Goal: Transaction & Acquisition: Book appointment/travel/reservation

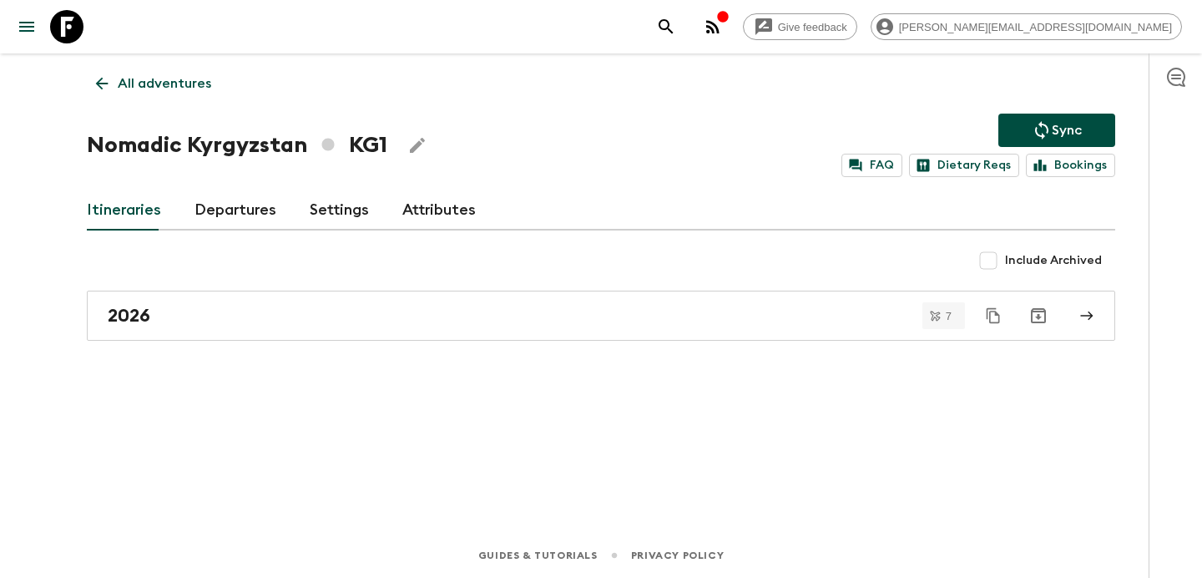
click at [169, 87] on p "All adventures" at bounding box center [164, 83] width 93 height 20
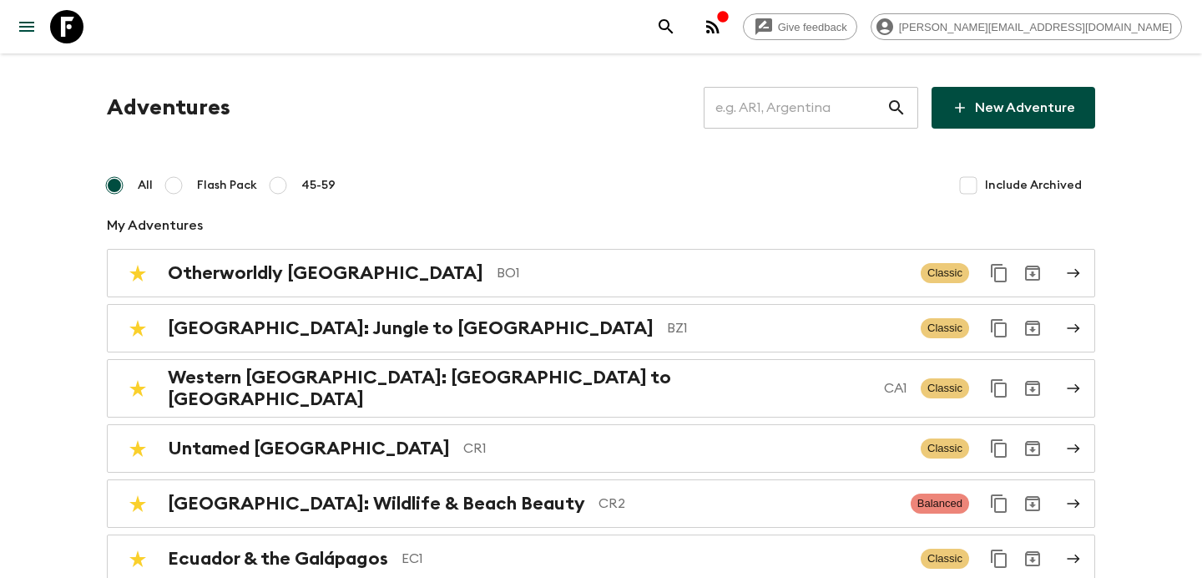
click at [769, 112] on input "text" at bounding box center [795, 107] width 183 height 47
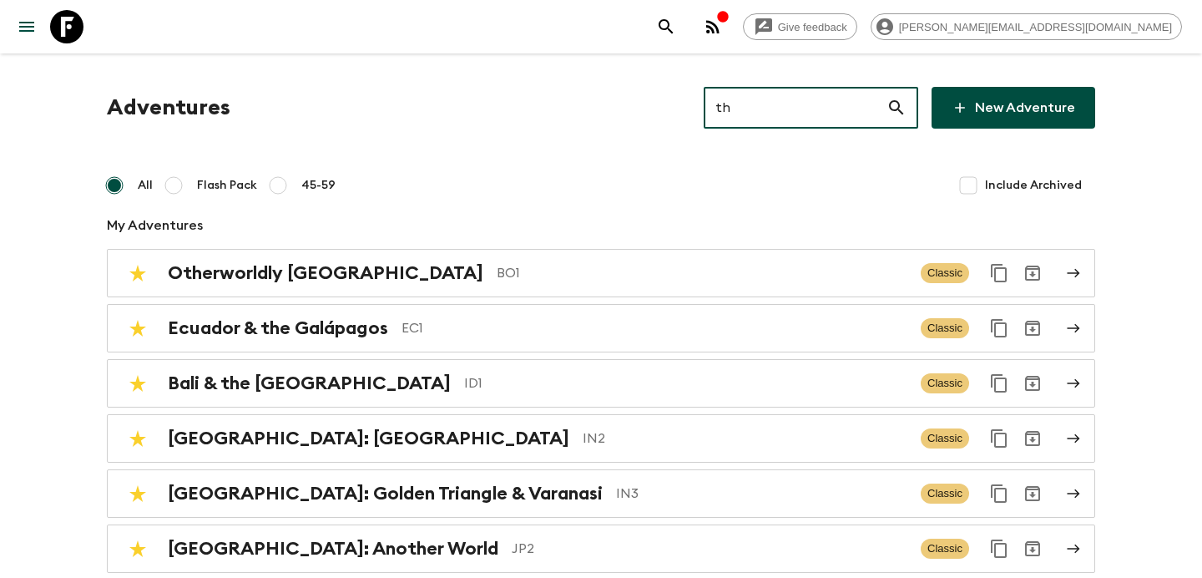
type input "th2"
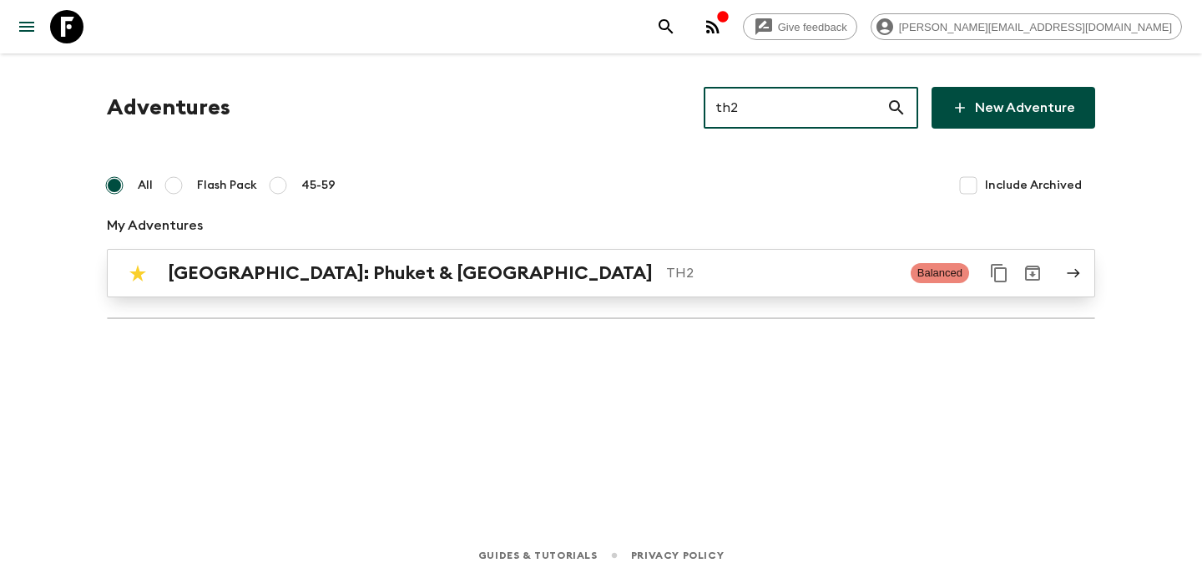
click at [666, 264] on p "TH2" at bounding box center [781, 273] width 231 height 20
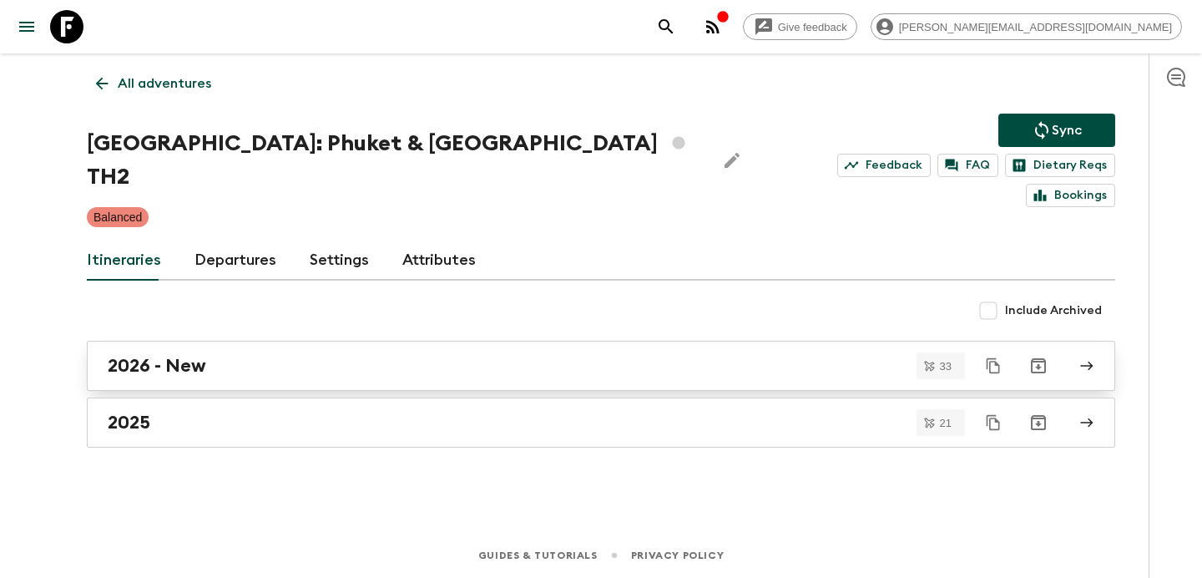
click at [579, 341] on link "2026 - New" at bounding box center [601, 366] width 1028 height 50
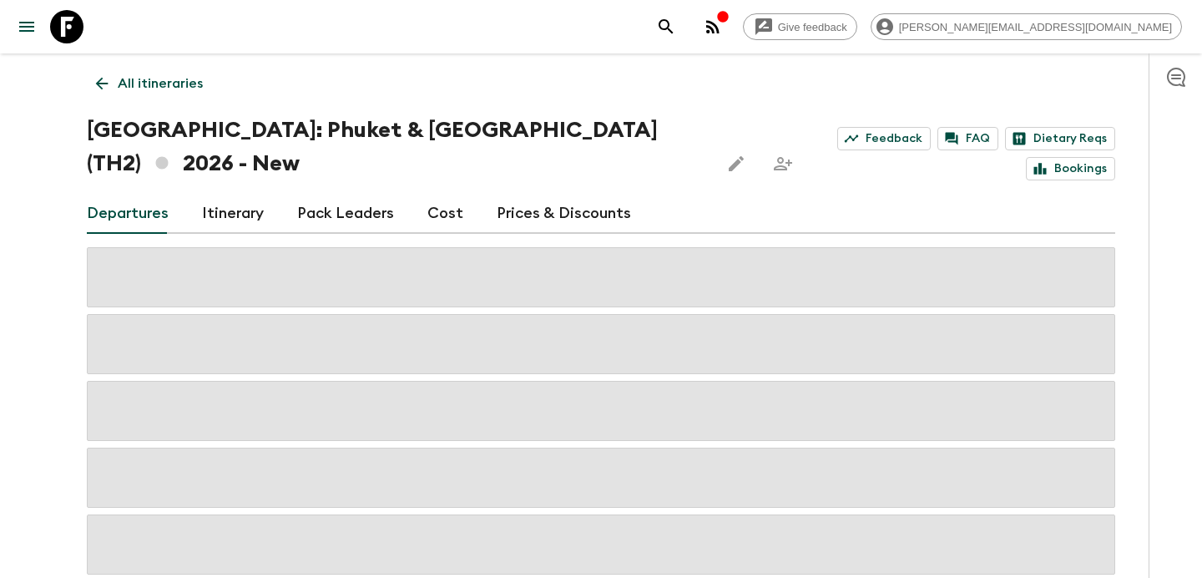
click at [181, 82] on p "All itineraries" at bounding box center [160, 83] width 85 height 20
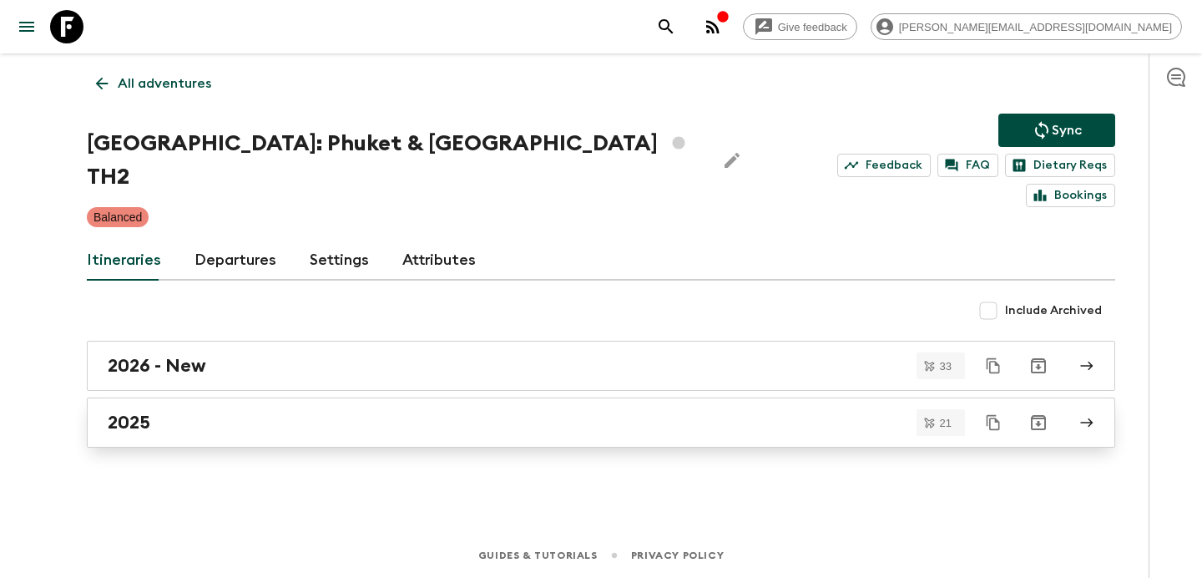
click at [447, 412] on div "2025" at bounding box center [585, 423] width 955 height 22
